Goal: Task Accomplishment & Management: Use online tool/utility

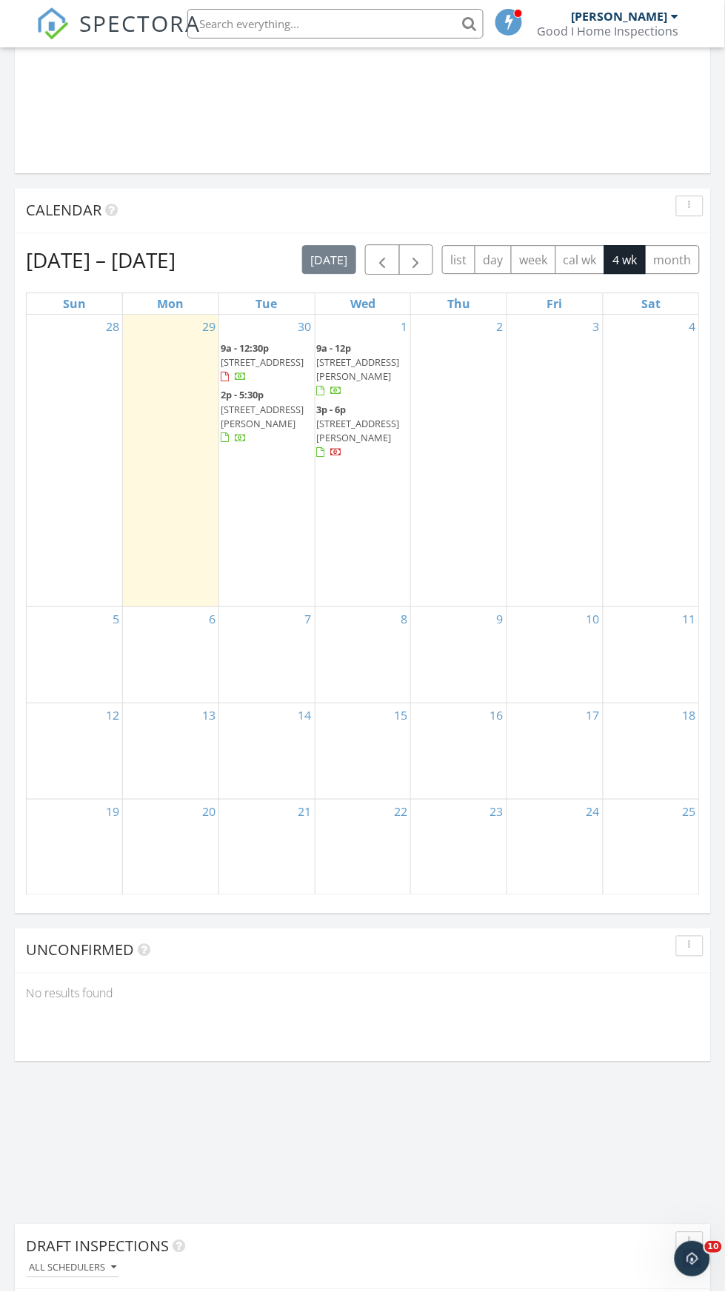
scroll to position [1533, 0]
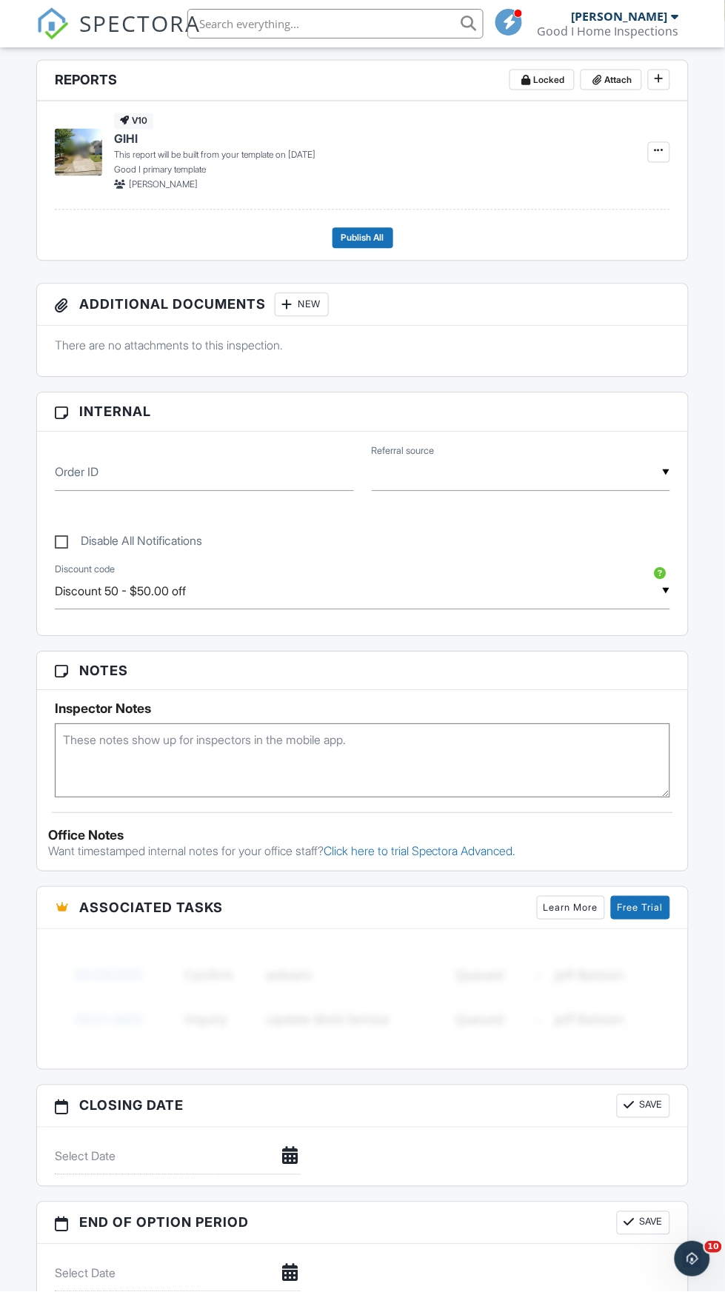
scroll to position [390, 0]
click at [283, 744] on textarea at bounding box center [362, 761] width 615 height 74
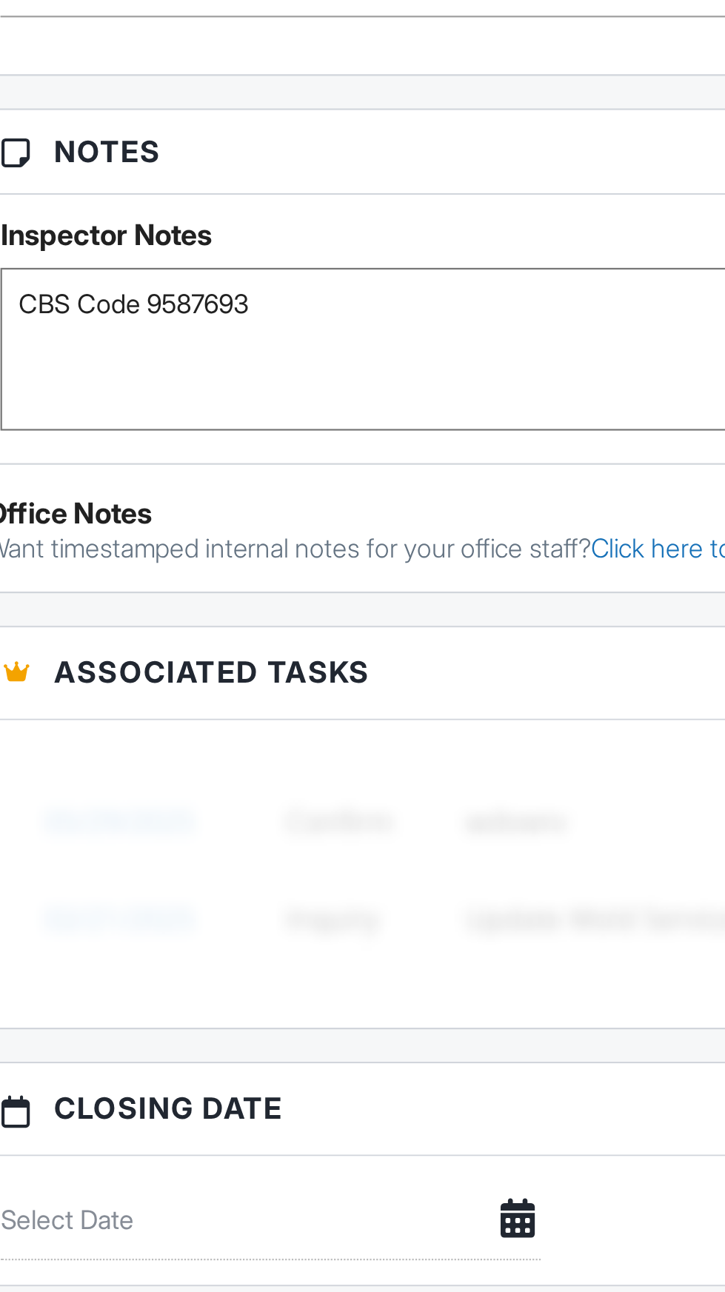
type textarea "CBS Code 9587693"
click at [277, 678] on h3 "Notes" at bounding box center [362, 672] width 651 height 39
